Goal: Task Accomplishment & Management: Use online tool/utility

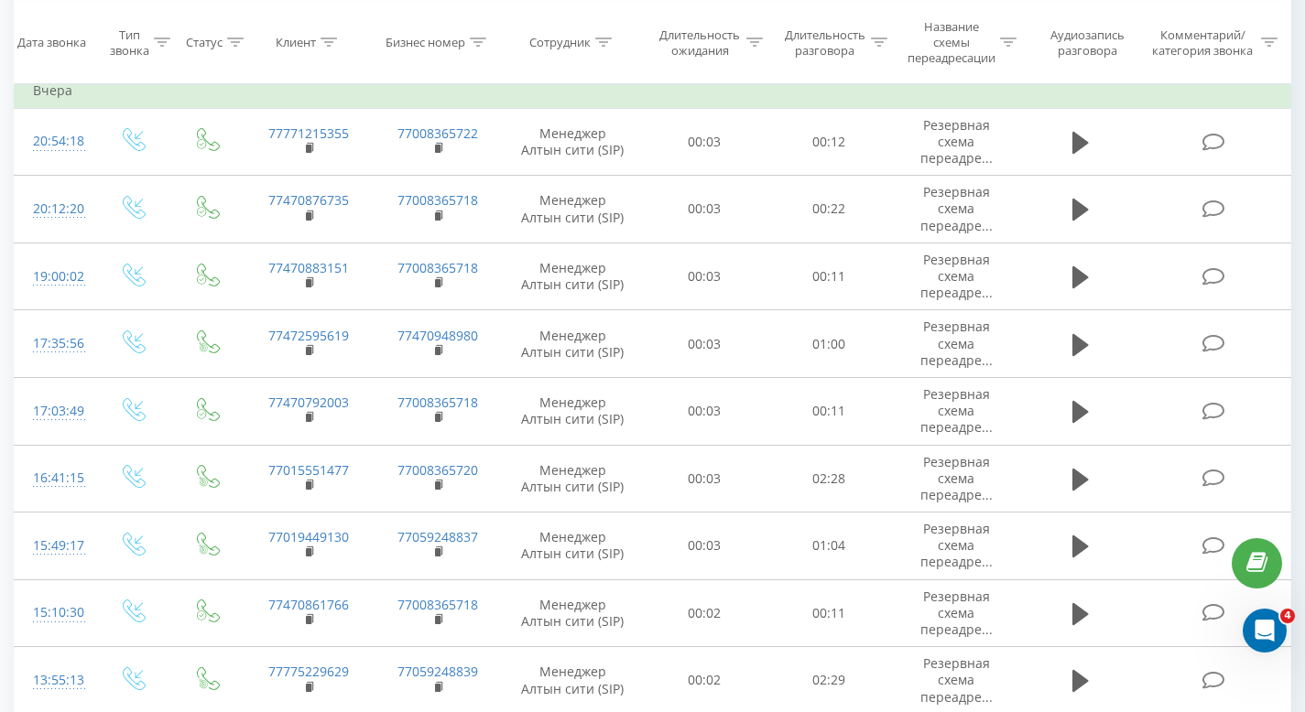
scroll to position [524, 0]
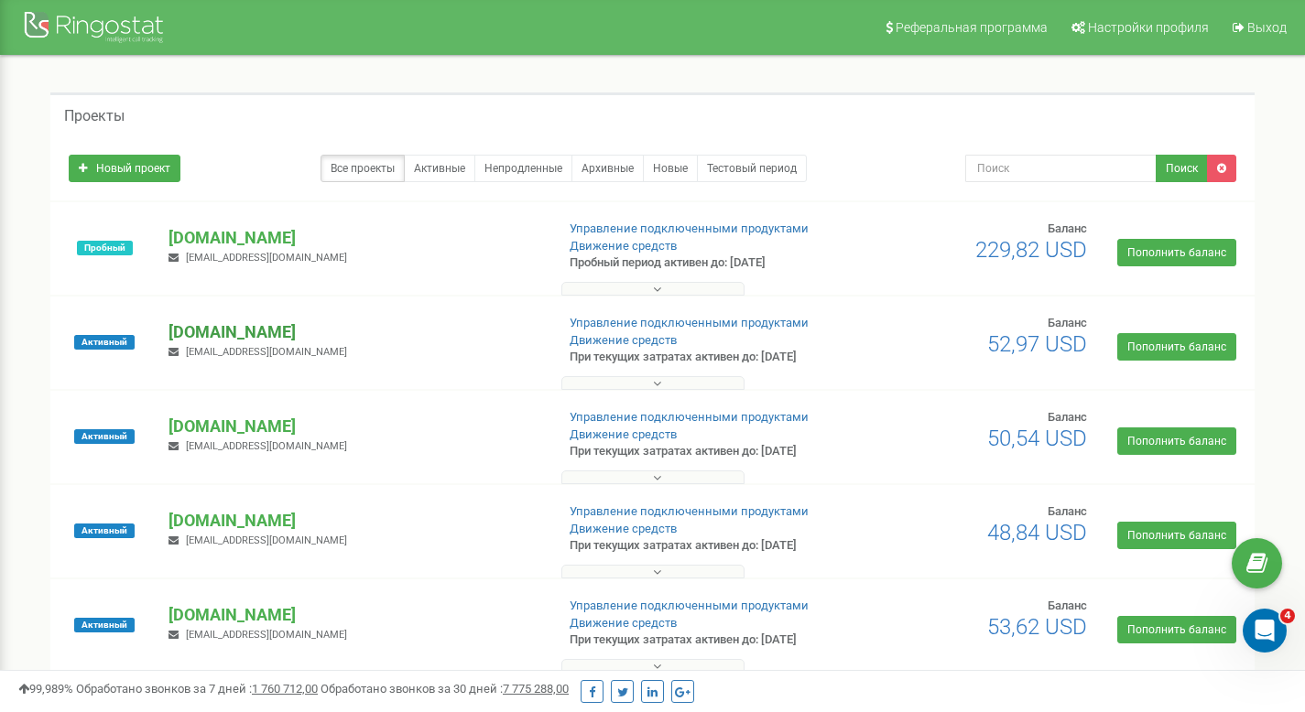
click at [229, 322] on p "[DOMAIN_NAME]" at bounding box center [353, 333] width 371 height 24
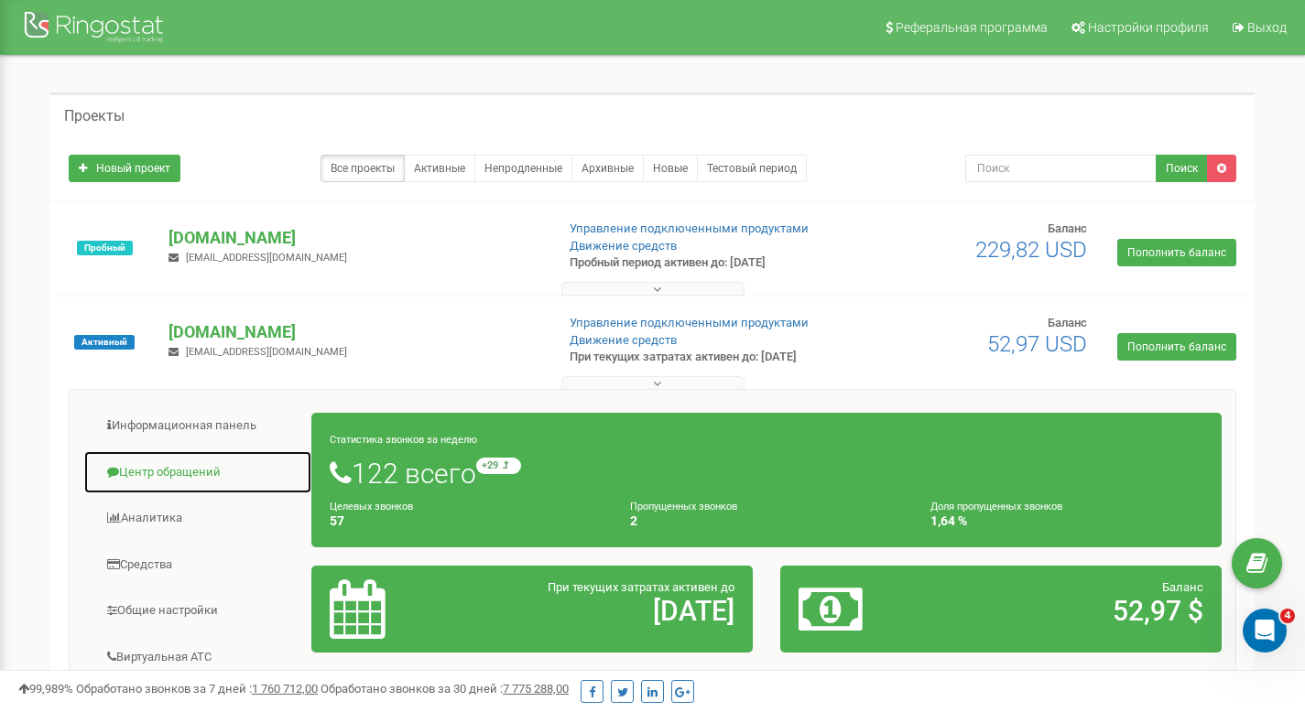
click at [190, 482] on link "Центр обращений" at bounding box center [197, 473] width 229 height 45
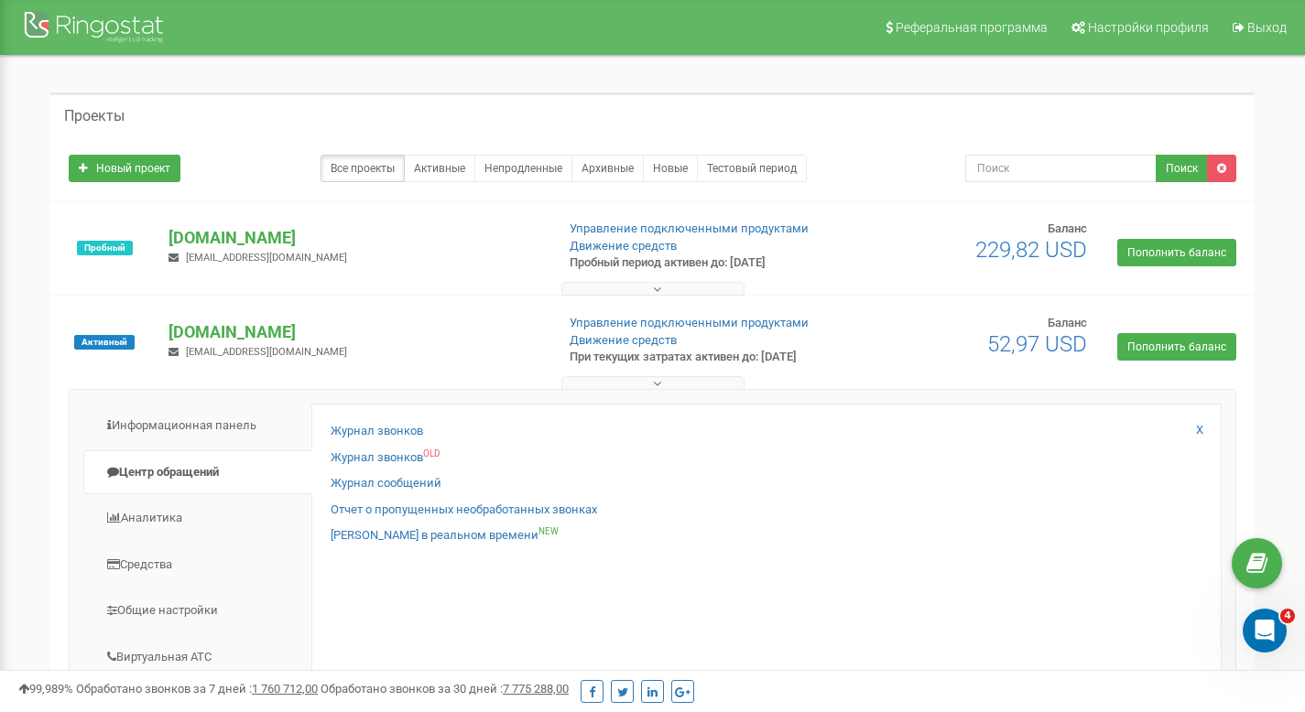
click at [349, 421] on div "Журнал звонков Журнал звонков OLD Журнал сообщений Отчет о пропущенных необрабо…" at bounding box center [766, 700] width 910 height 592
click at [351, 427] on link "Журнал звонков" at bounding box center [377, 431] width 92 height 17
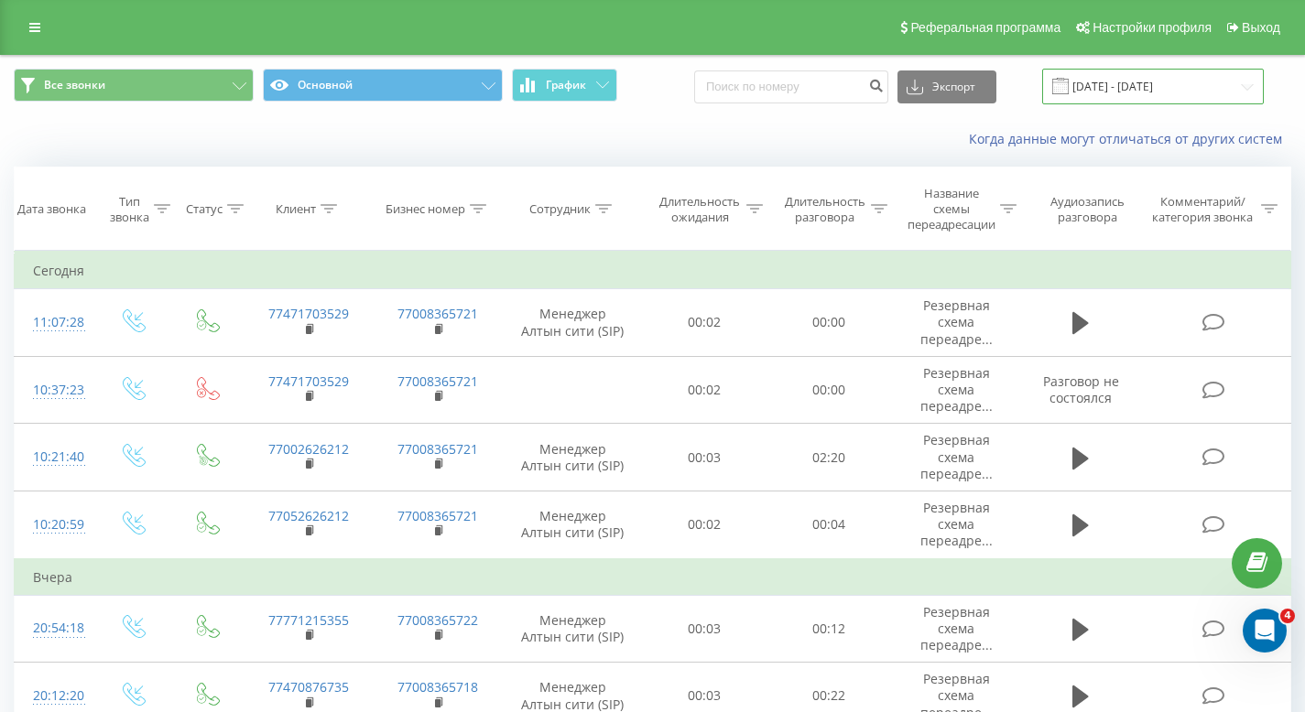
click at [1095, 74] on input "[DATE] - [DATE]" at bounding box center [1153, 87] width 222 height 36
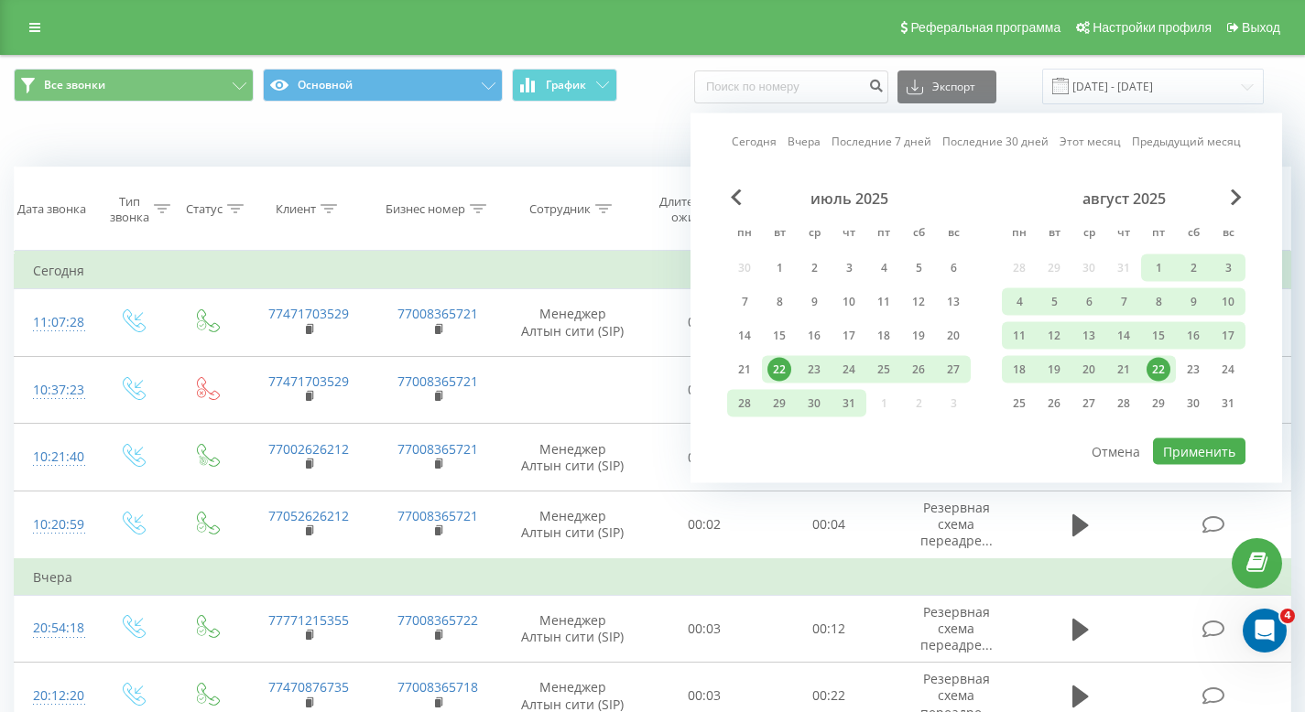
click at [1122, 384] on div "август 2025 пн вт ср чт пт сб вс 28 29 30 31 1 2 3 4 5 6 7 8 9 10 11 12 13 14 1…" at bounding box center [1124, 307] width 244 height 234
click at [1125, 378] on div "21" at bounding box center [1124, 370] width 24 height 24
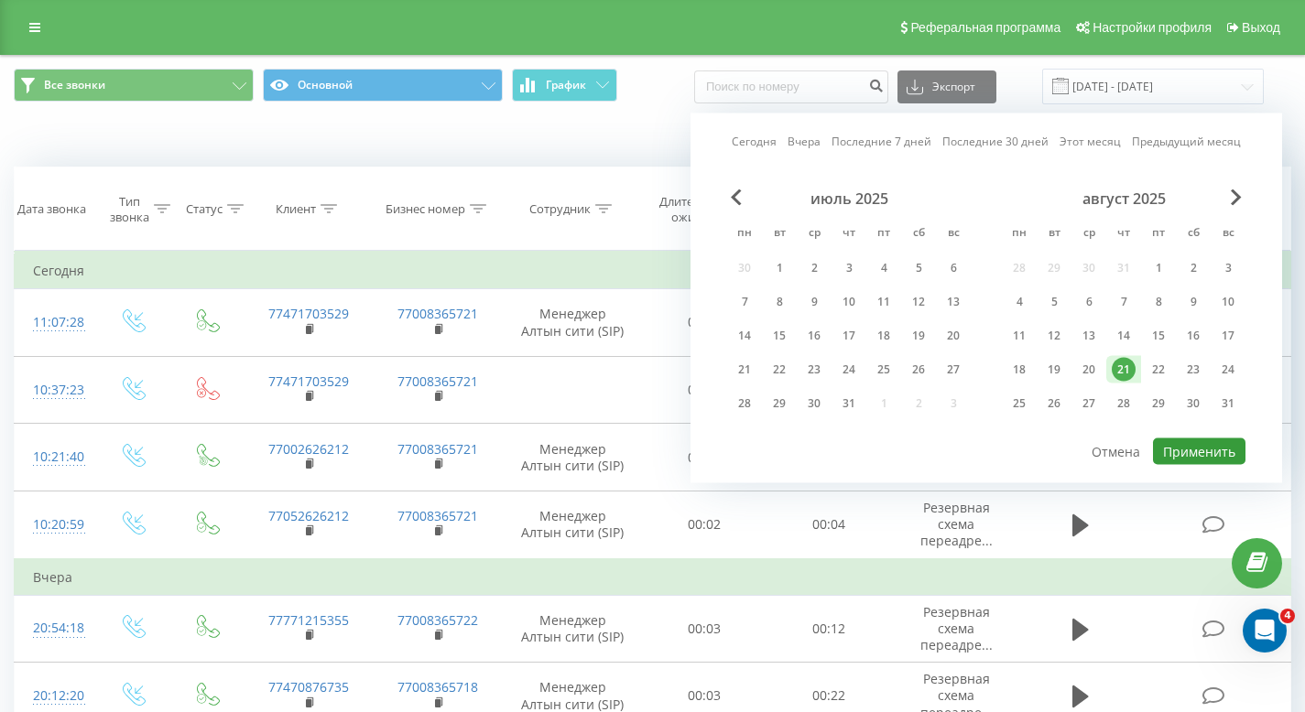
click at [1199, 440] on button "Применить" at bounding box center [1199, 452] width 92 height 27
type input "21.08.2025 - 21.08.2025"
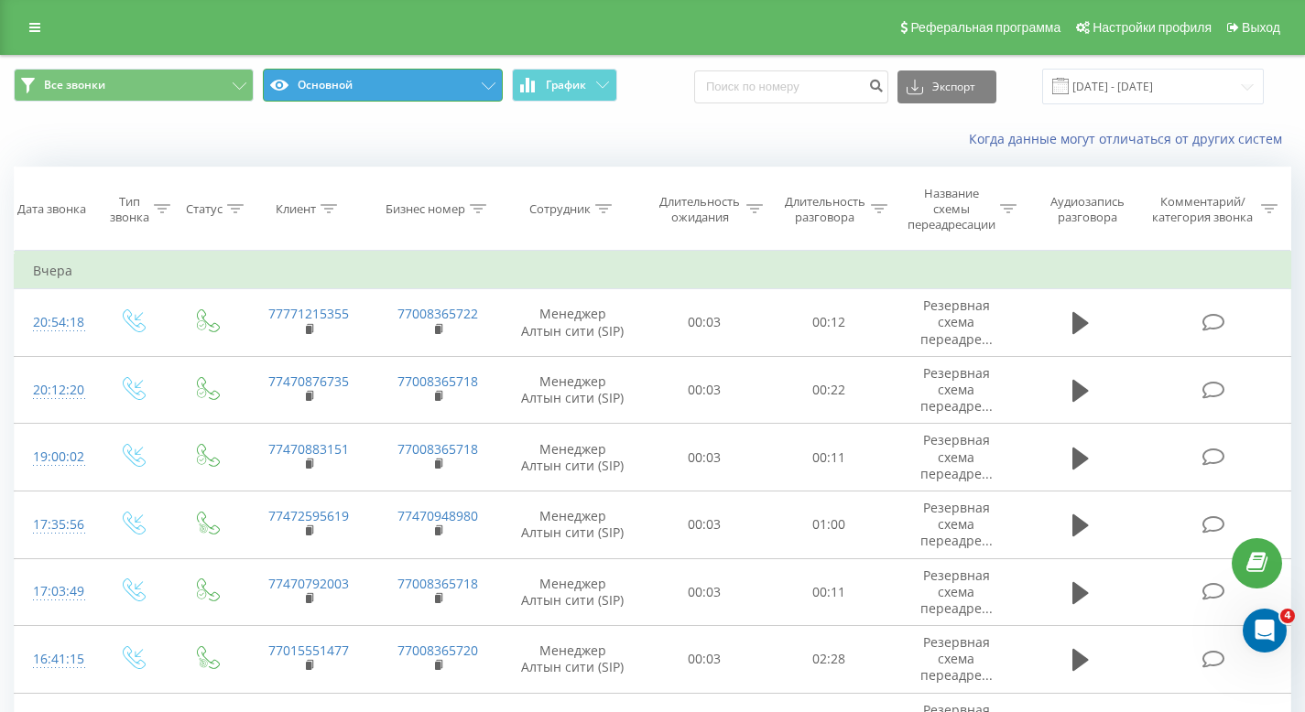
click at [387, 80] on button "Основной" at bounding box center [383, 85] width 240 height 33
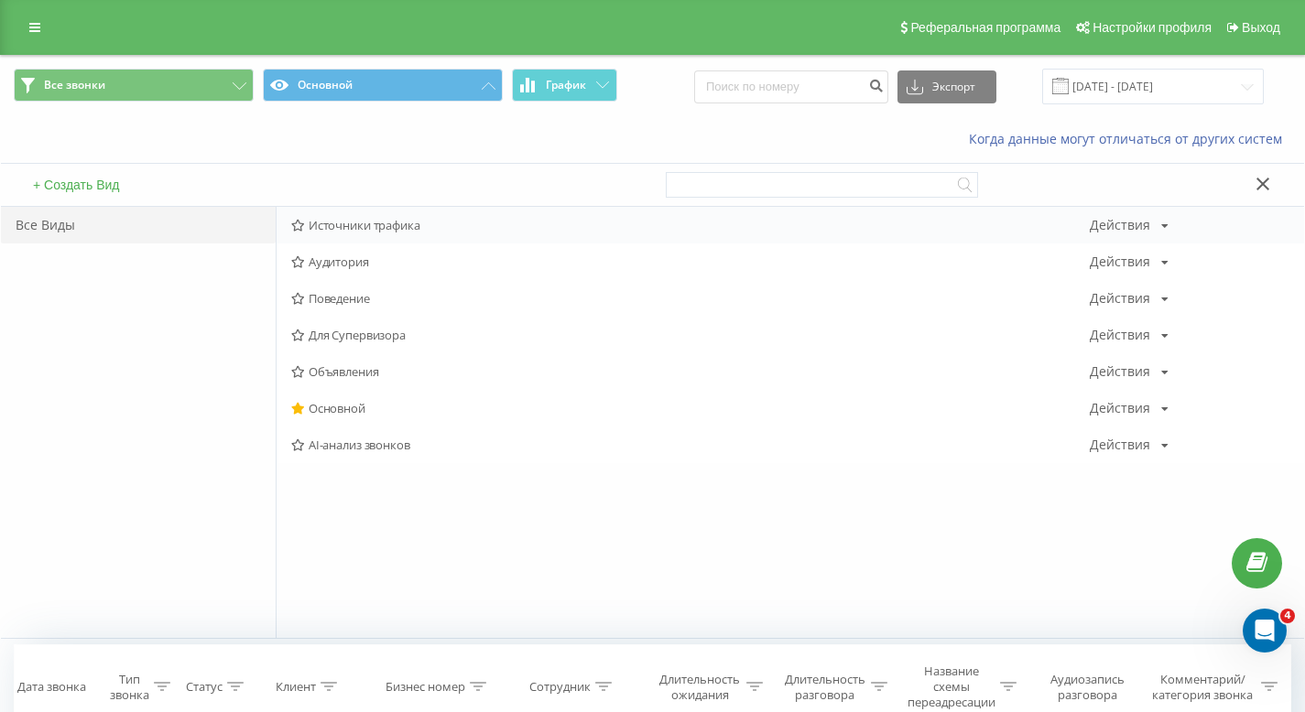
click at [333, 217] on div "Источники трафика Действия Редактировать Копировать Удалить По умолчанию Подели…" at bounding box center [790, 225] width 1027 height 37
click at [349, 219] on span "Источники трафика" at bounding box center [690, 225] width 799 height 13
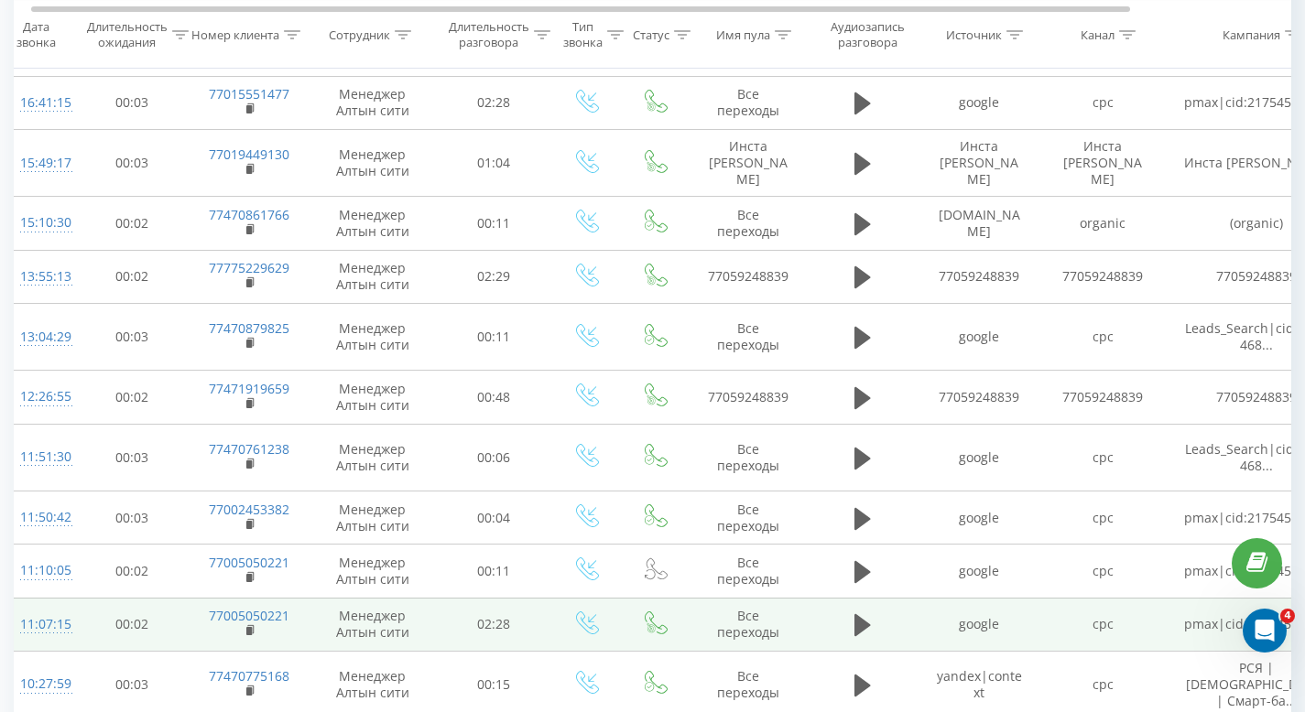
scroll to position [491, 0]
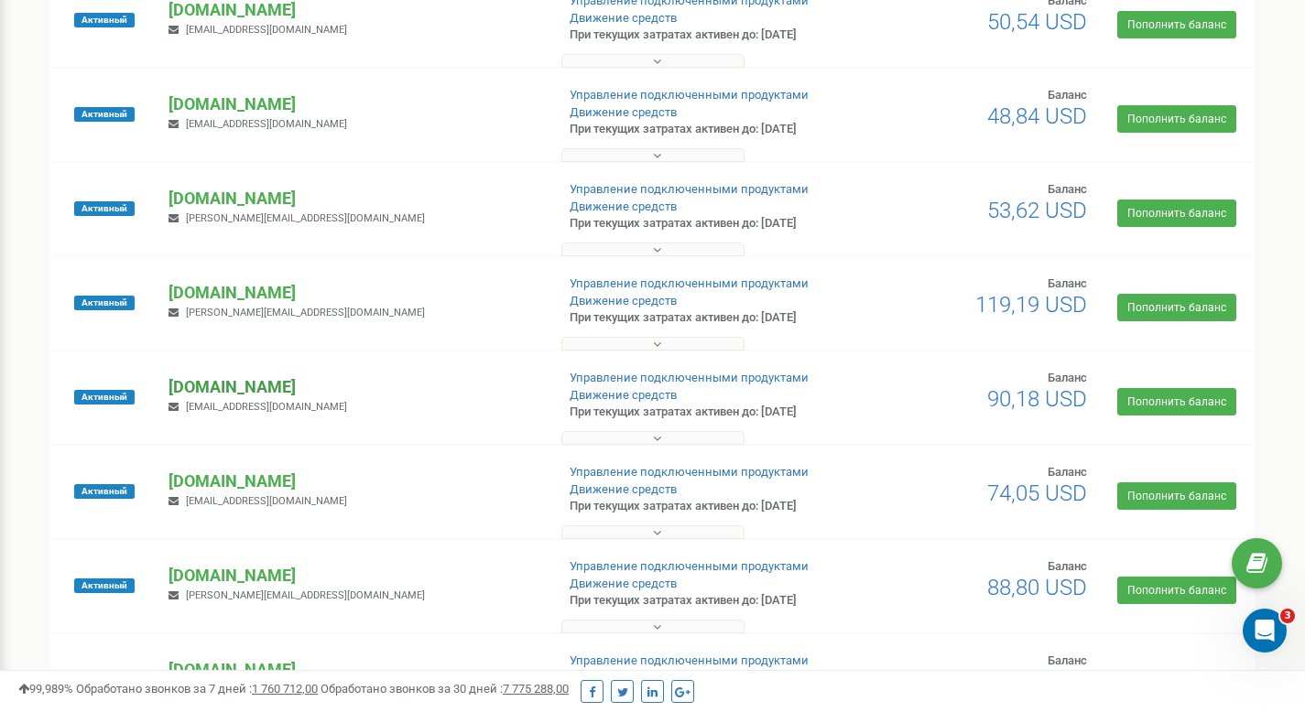
scroll to position [476, 0]
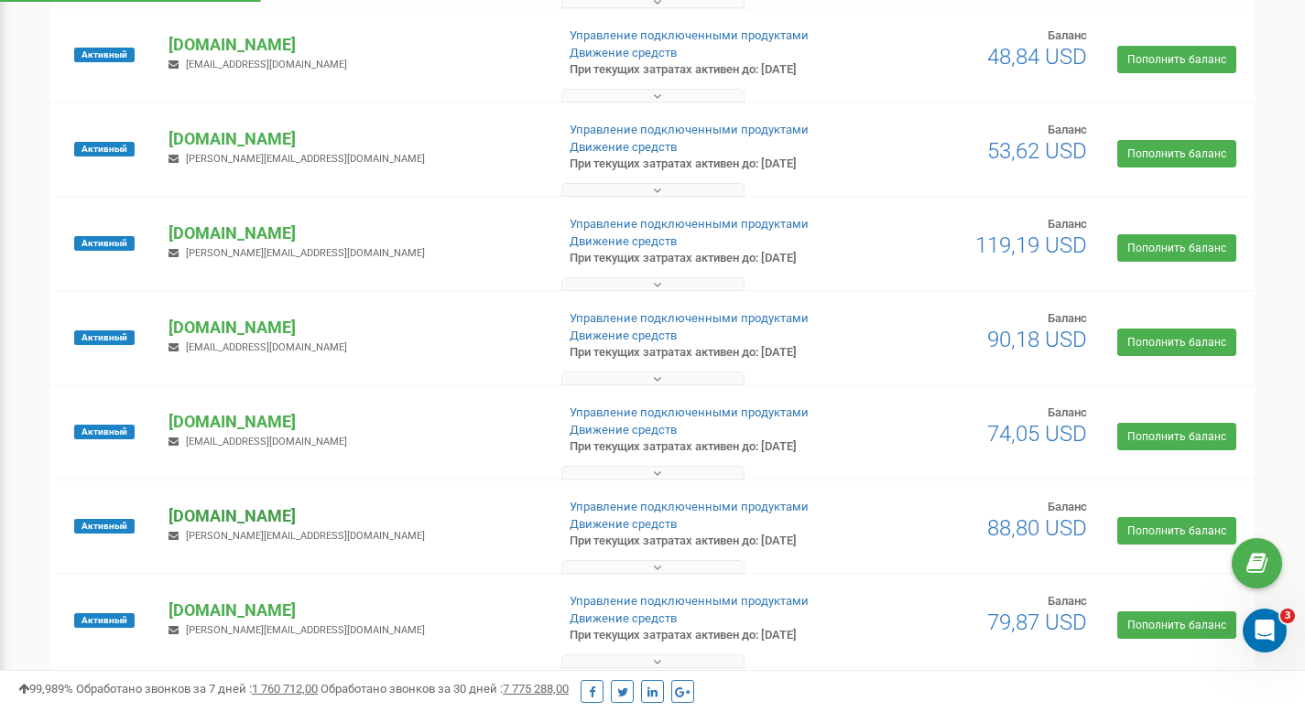
click at [246, 516] on p "[DOMAIN_NAME]" at bounding box center [353, 517] width 371 height 24
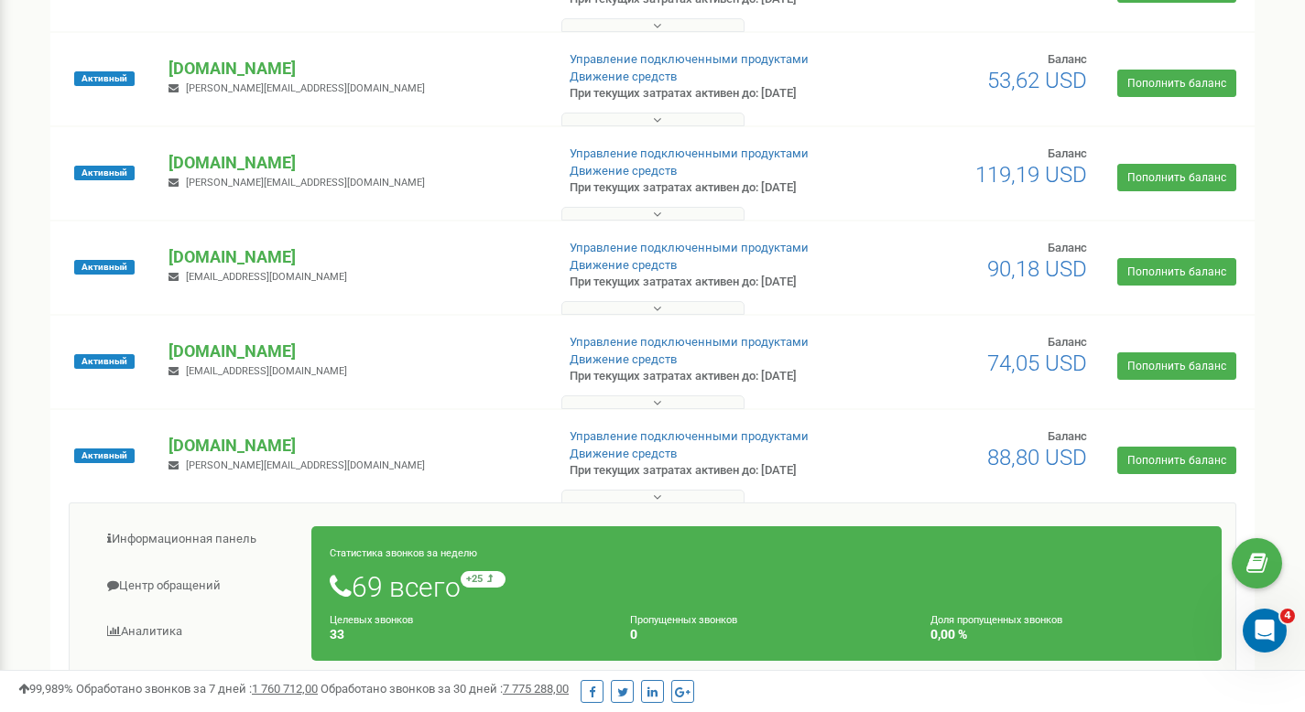
scroll to position [603, 0]
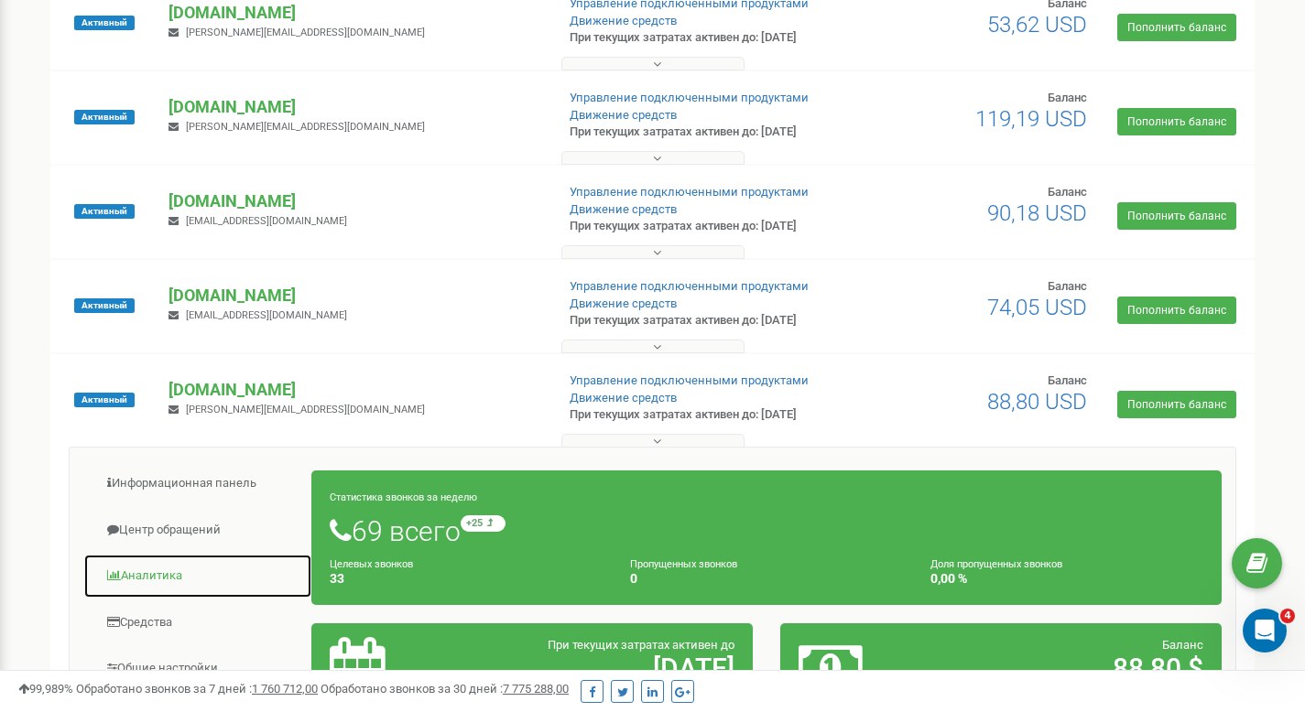
click at [175, 562] on link "Аналитика" at bounding box center [197, 576] width 229 height 45
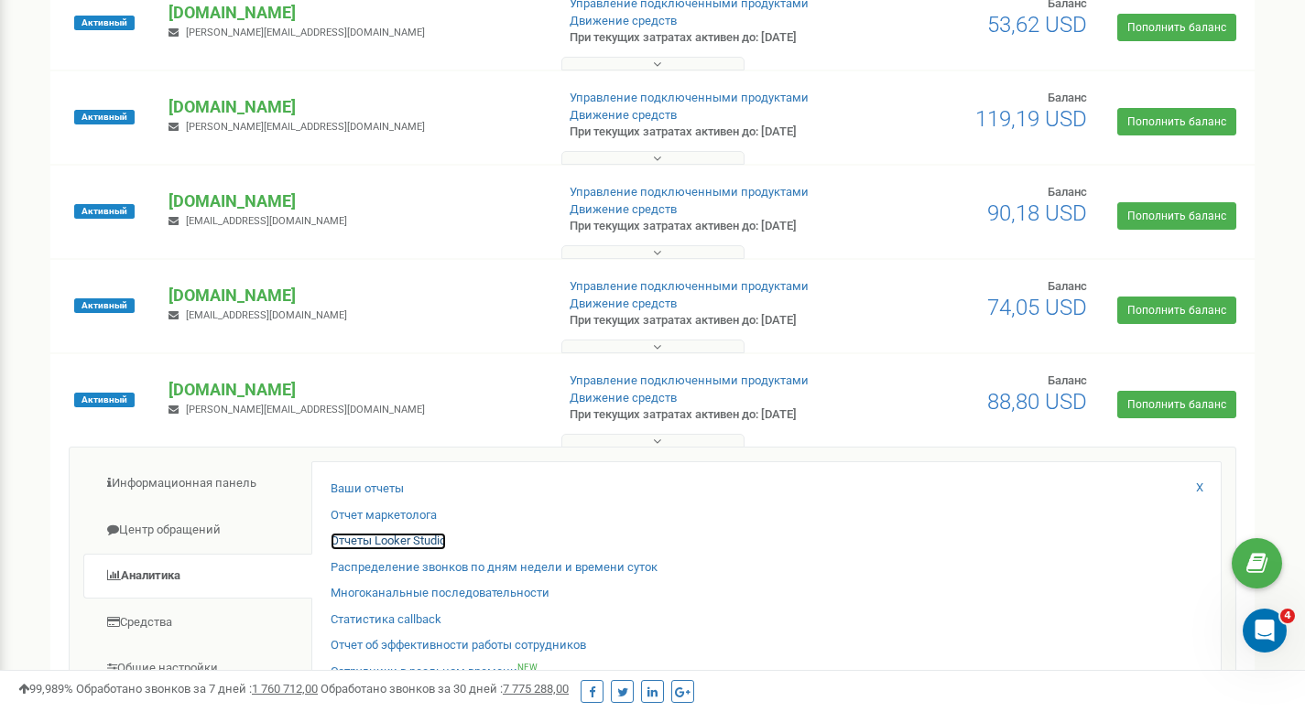
click at [348, 549] on link "Отчеты Looker Studio" at bounding box center [388, 541] width 115 height 17
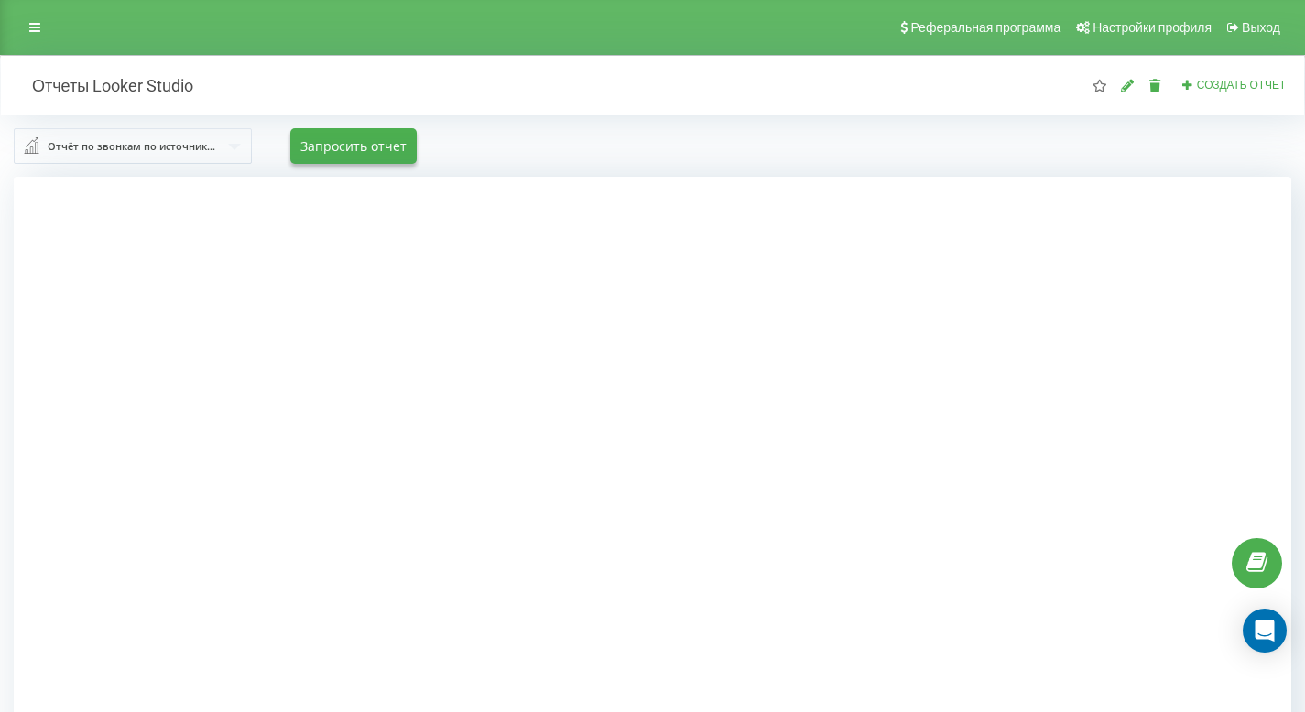
click at [56, 25] on div "Реферальная программа Настройки профиля Выход" at bounding box center [652, 27] width 1305 height 55
click at [42, 26] on link at bounding box center [34, 28] width 33 height 26
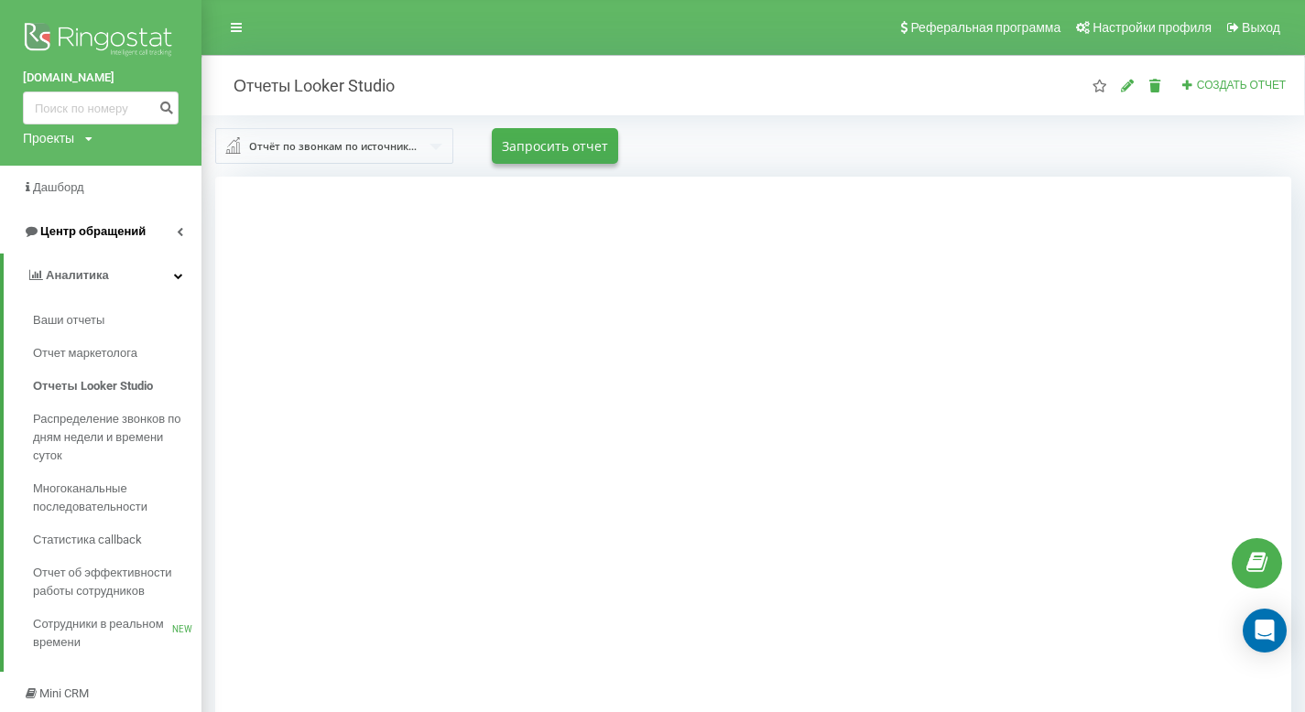
click at [112, 238] on span "Центр обращений" at bounding box center [92, 231] width 105 height 14
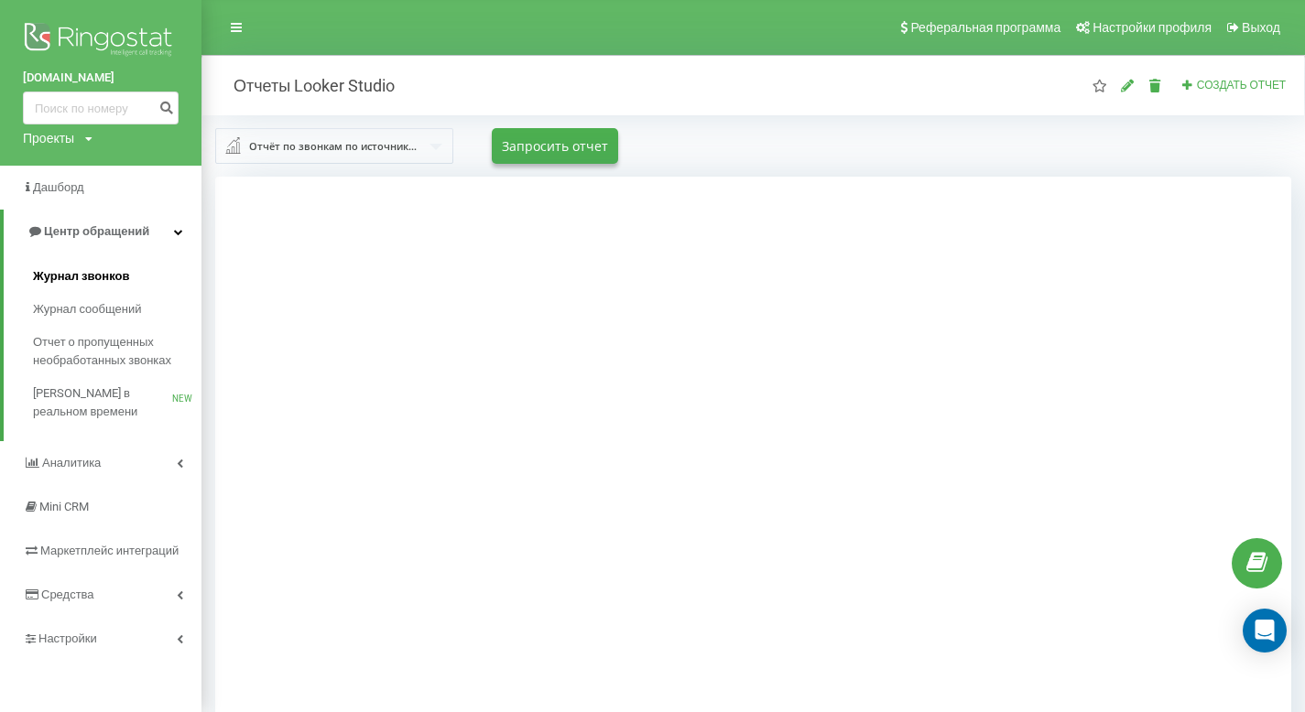
click at [91, 275] on span "Журнал звонков" at bounding box center [81, 276] width 96 height 18
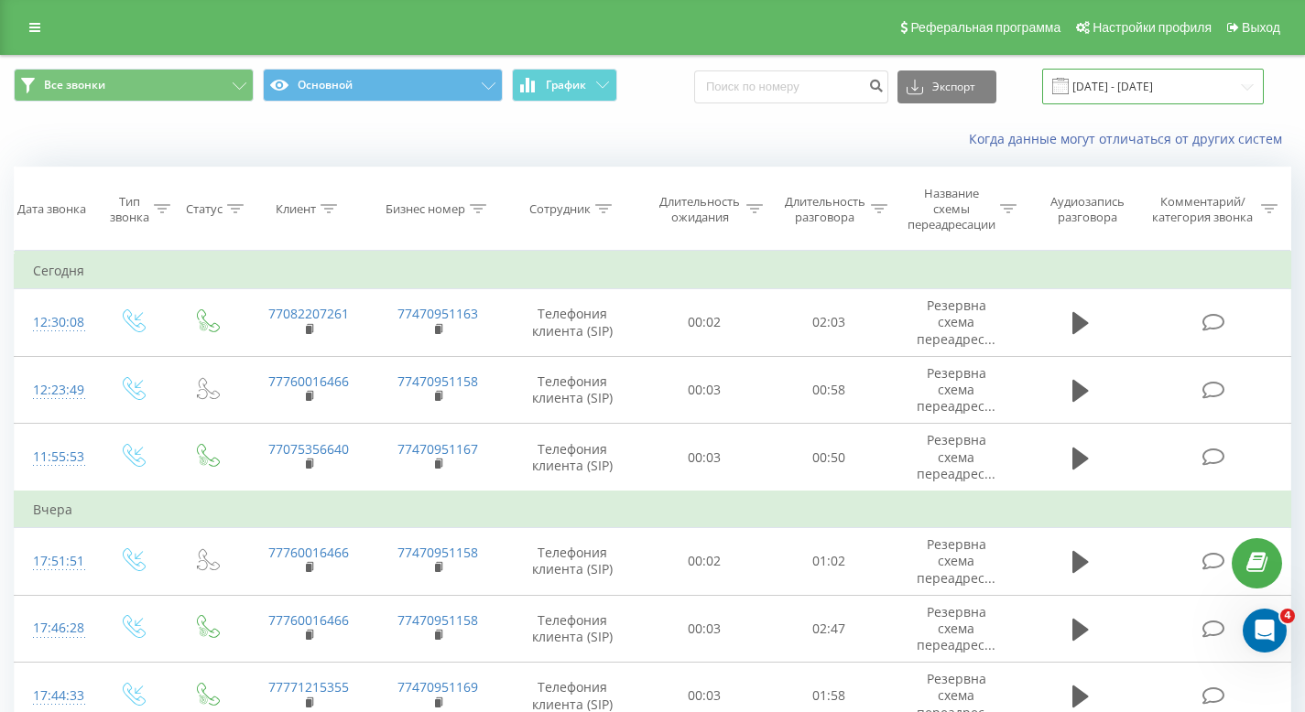
click at [1078, 96] on input "22.07.2025 - 22.08.2025" at bounding box center [1153, 87] width 222 height 36
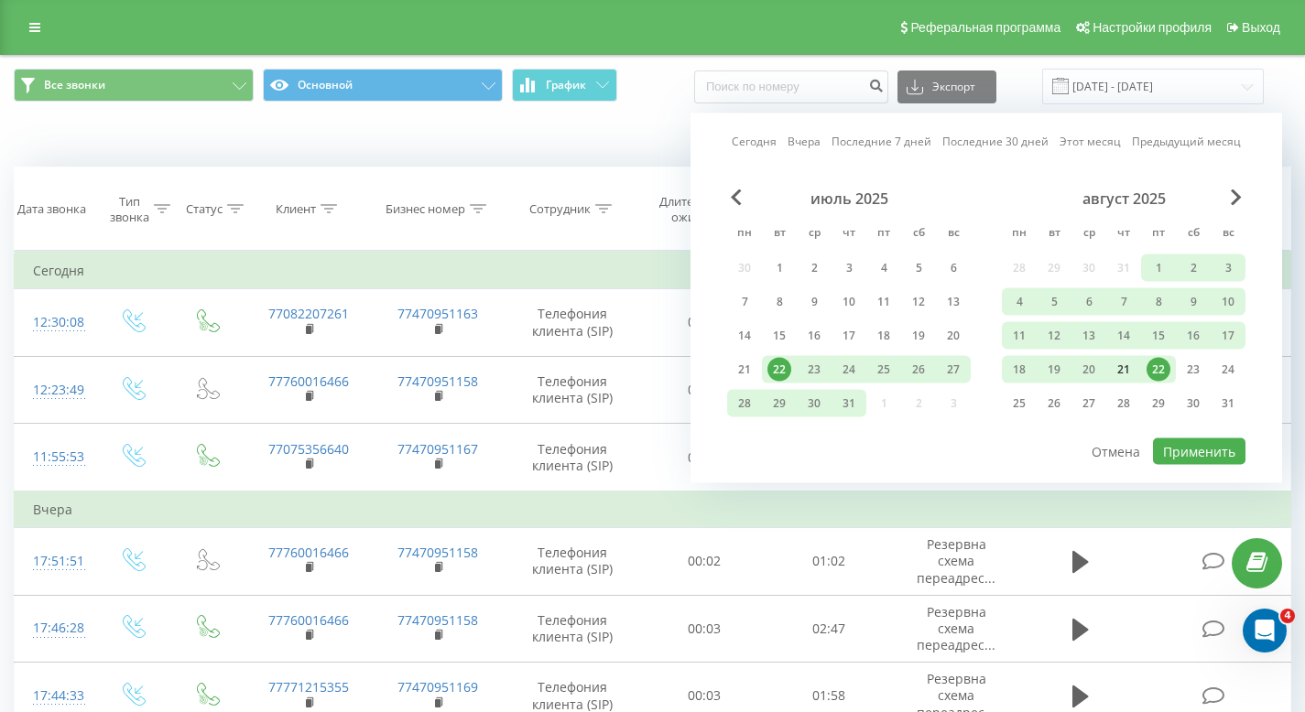
click at [1108, 380] on div "21" at bounding box center [1123, 369] width 35 height 27
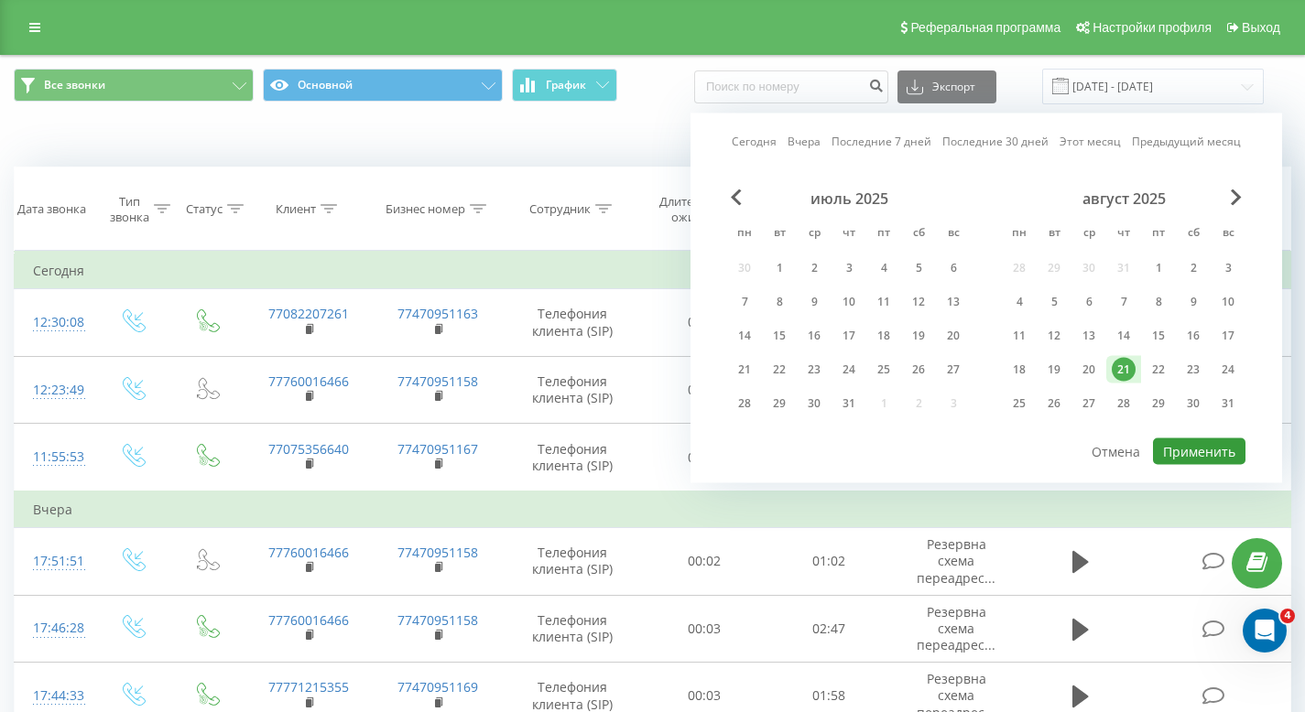
click at [1201, 462] on button "Применить" at bounding box center [1199, 452] width 92 height 27
type input "21.08.2025 - 21.08.2025"
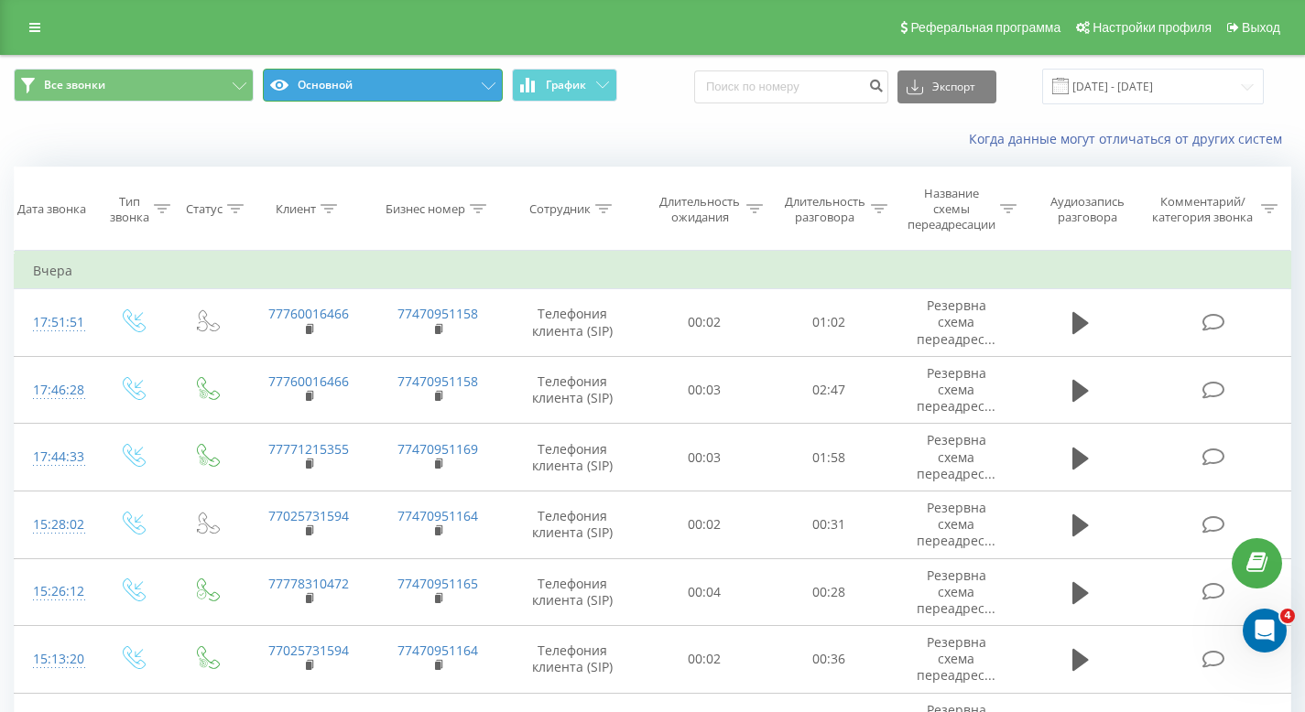
click at [438, 82] on button "Основной" at bounding box center [383, 85] width 240 height 33
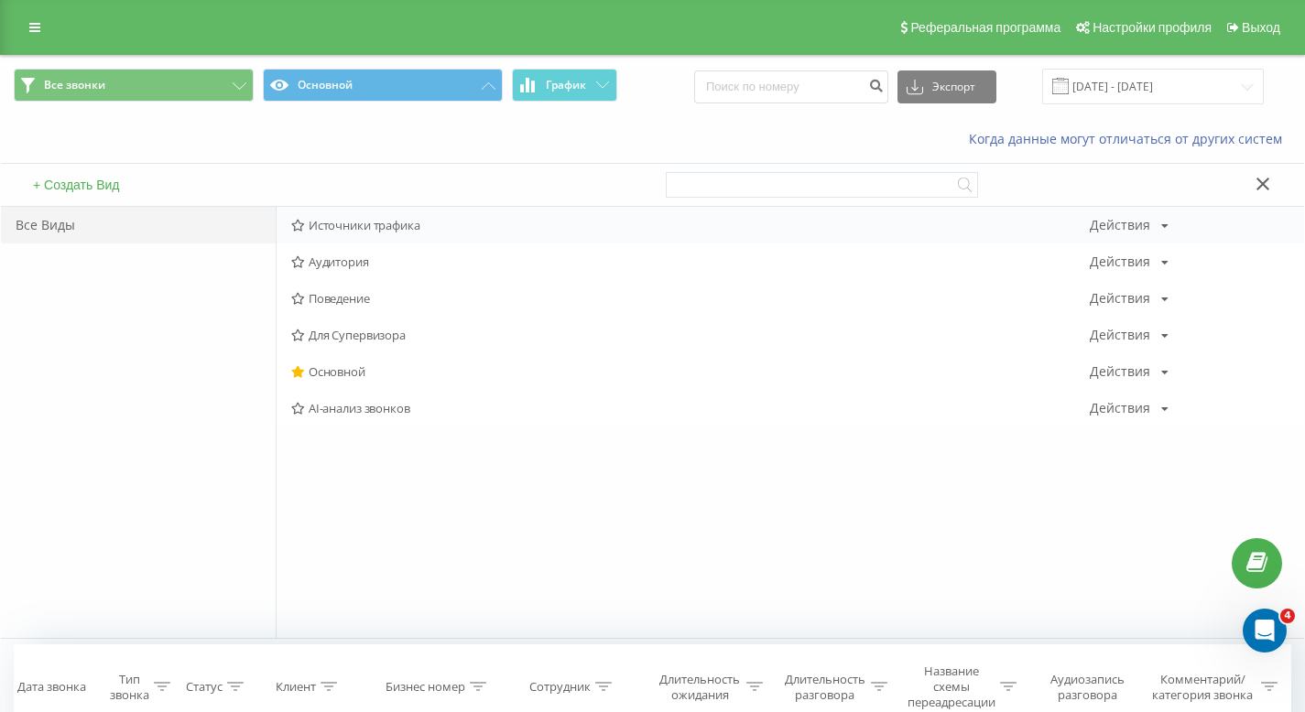
click at [355, 225] on span "Источники трафика" at bounding box center [690, 225] width 799 height 13
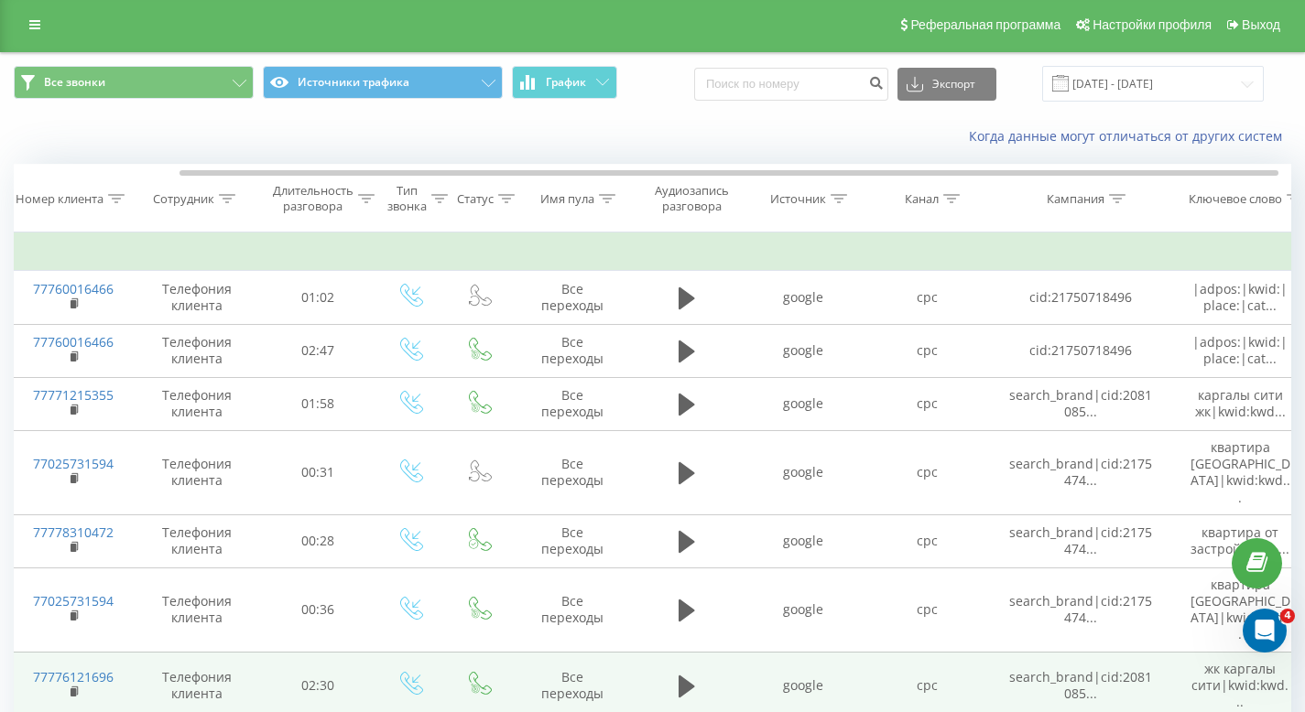
scroll to position [0, 191]
